Goal: Task Accomplishment & Management: Manage account settings

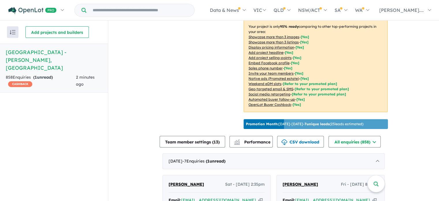
scroll to position [202, 0]
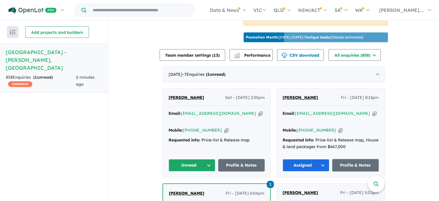
click at [206, 159] on button "Unread" at bounding box center [192, 165] width 47 height 12
click at [187, 186] on button "Assigned" at bounding box center [194, 192] width 50 height 13
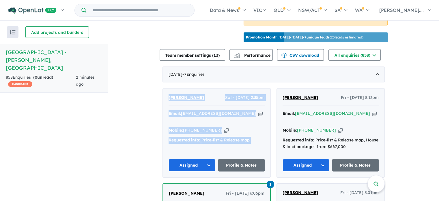
drag, startPoint x: 168, startPoint y: 133, endPoint x: 164, endPoint y: 82, distance: 51.6
click at [164, 88] on div "[PERSON_NAME] Sat - [DATE] 2:35pm Email: [EMAIL_ADDRESS][DOMAIN_NAME] Copied! M…" at bounding box center [217, 132] width 108 height 89
copy div "[PERSON_NAME] Sat - [DATE] 2:35pm Email: [EMAIL_ADDRESS][DOMAIN_NAME] Copied! M…"
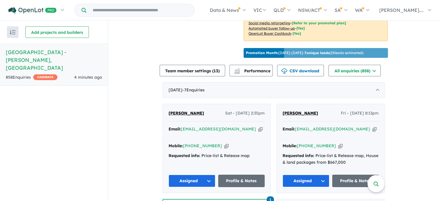
scroll to position [202, 0]
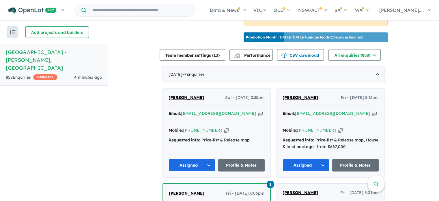
click at [207, 159] on button "Assigned" at bounding box center [192, 165] width 47 height 12
click at [188, 199] on button "Re-engage" at bounding box center [194, 205] width 50 height 13
